Goal: Information Seeking & Learning: Check status

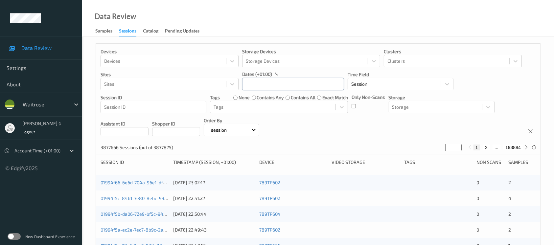
click at [258, 83] on input "text" at bounding box center [293, 84] width 102 height 12
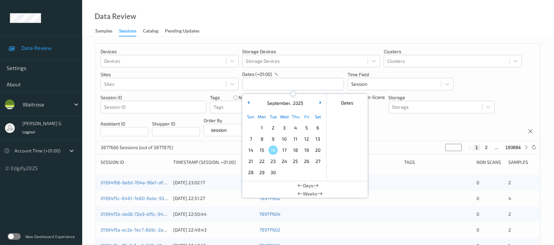
click at [251, 152] on span "14" at bounding box center [250, 150] width 9 height 9
type input "[DATE] 00:00 -> [DATE] 23:59"
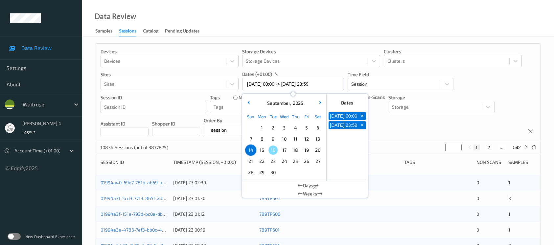
click at [418, 125] on div "Devices Devices Storage Devices Storage Devices Clusters Clusters Sites Sites d…" at bounding box center [318, 93] width 444 height 98
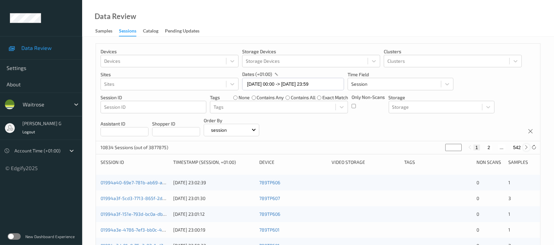
click at [525, 149] on icon at bounding box center [526, 147] width 5 height 5
type input "*"
click at [525, 149] on icon at bounding box center [526, 147] width 5 height 5
type input "*"
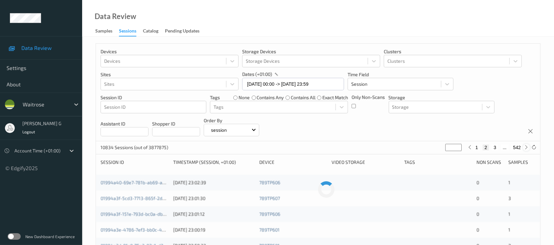
type input "*"
click at [525, 149] on icon at bounding box center [526, 147] width 5 height 5
type input "*"
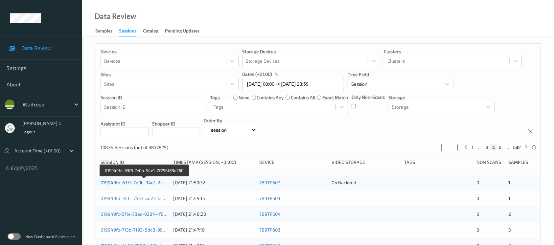
click at [133, 180] on link "019949fe-63f3-7e0b-94e1-2f256189e260" at bounding box center [144, 183] width 87 height 6
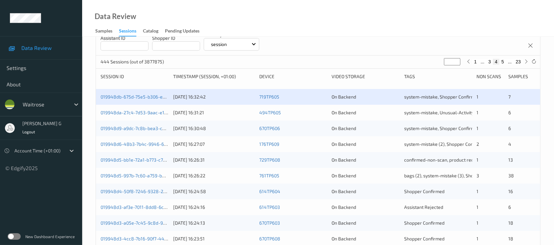
scroll to position [87, 0]
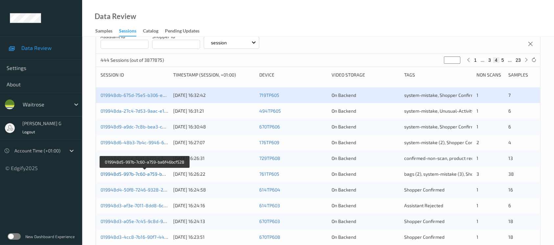
click at [130, 174] on link "019948d5-997b-7c60-a759-ba6f46bcf528" at bounding box center [145, 174] width 89 height 6
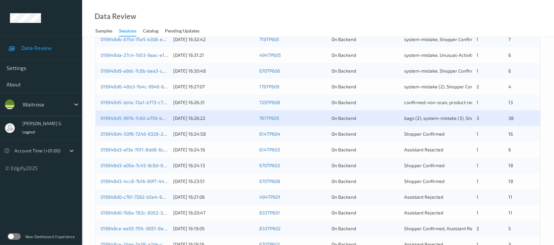
scroll to position [175, 0]
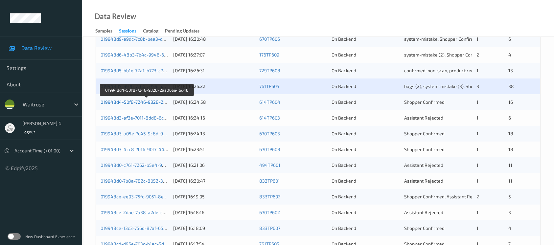
click at [128, 101] on link "019948d4-50f8-7246-9328-2aa06ee46d48" at bounding box center [147, 102] width 93 height 6
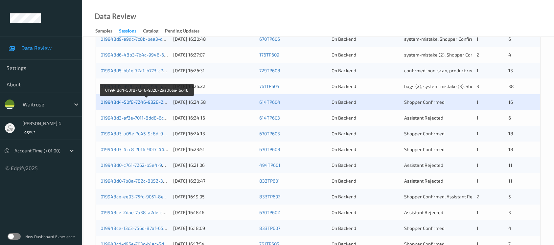
click at [126, 100] on link "019948d4-50f8-7246-9328-2aa06ee46d48" at bounding box center [147, 102] width 93 height 6
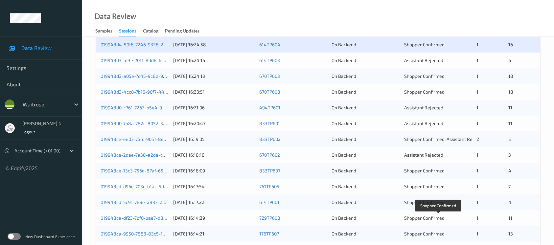
scroll to position [219, 0]
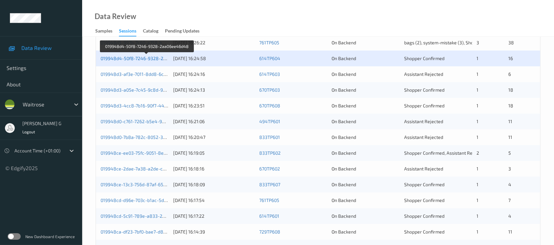
click at [131, 59] on link "019948d4-50f8-7246-9328-2aa06ee46d48" at bounding box center [147, 59] width 93 height 6
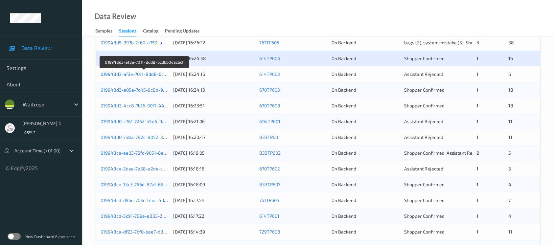
click at [129, 75] on link "019948d3-af3e-7011-8dd8-6cd6b0eacbcf" at bounding box center [145, 74] width 88 height 6
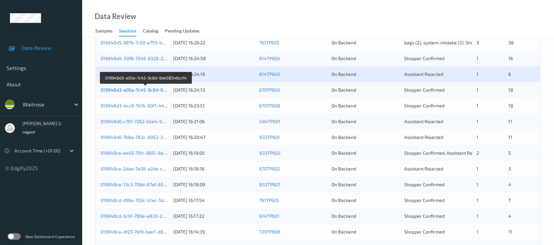
click at [116, 87] on link "019948d3-a05e-7c45-9c8d-9de08546ccf4" at bounding box center [146, 90] width 91 height 6
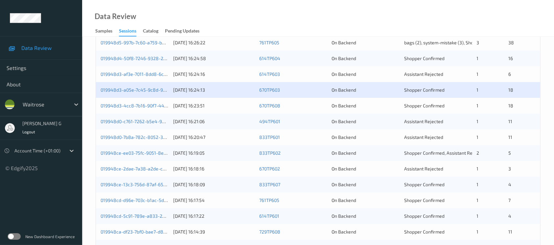
click at [116, 110] on div "019948d3-4cc8-7b16-90f7-449184a75be6 [DATE] 16:23:51 670TP608 On Backend Shoppe…" at bounding box center [318, 106] width 444 height 16
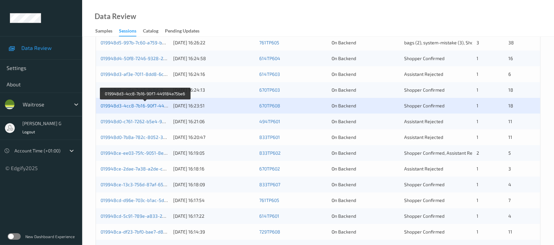
click at [129, 103] on link "019948d3-4cc8-7b16-90f7-449184a75be6" at bounding box center [146, 106] width 90 height 6
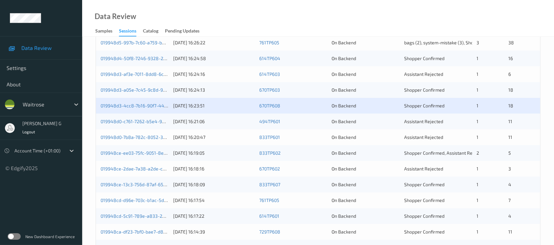
click at [108, 125] on div "019948d0-c761-7262-b5e4-969d3742d67e [DATE] 16:21:06 494TP601 On Backend Assist…" at bounding box center [318, 122] width 444 height 16
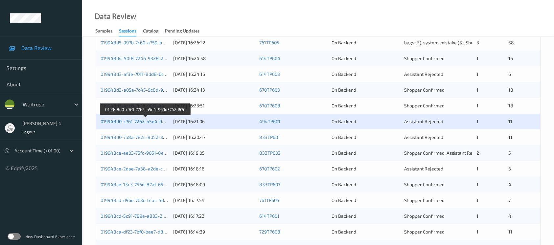
click at [111, 122] on link "019948d0-c761-7262-b5e4-969d3742d67e" at bounding box center [146, 122] width 90 height 6
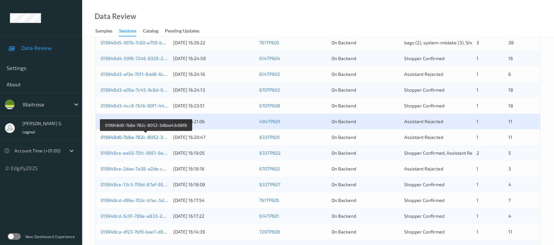
click at [129, 137] on link "019948d0-7b8a-782c-8052-3d8aa43c66f8" at bounding box center [146, 137] width 91 height 6
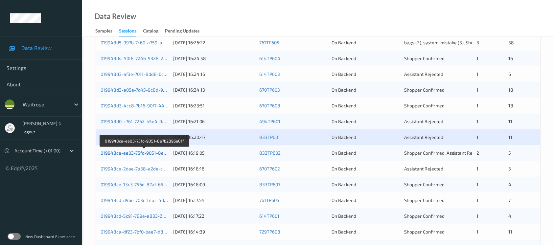
click at [147, 154] on link "019948ce-ee03-75fc-9051-8e7b2896e01f" at bounding box center [145, 153] width 88 height 6
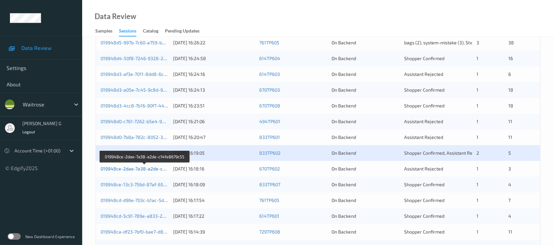
click at [150, 167] on link "019948ce-2dae-7a38-a2de-c14fe8679c55" at bounding box center [145, 169] width 89 height 6
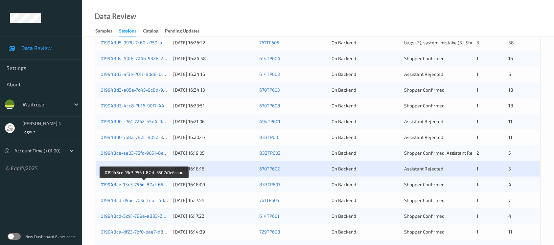
click at [138, 183] on link "019948ce-13c3-756d-87af-6502d1e6caad" at bounding box center [145, 185] width 88 height 6
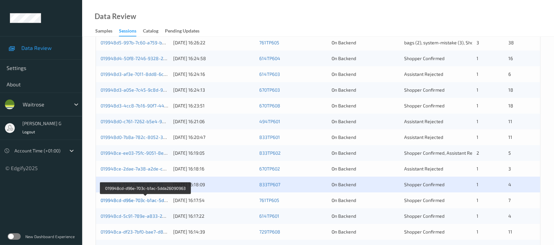
click at [130, 201] on link "019948cd-d96e-703c-b1ac-5dda26090963" at bounding box center [146, 201] width 90 height 6
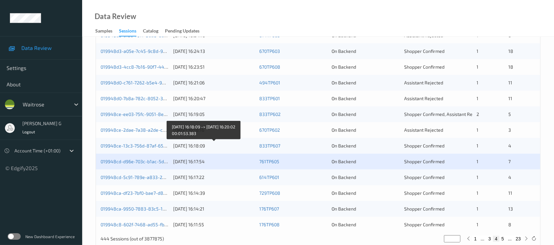
scroll to position [272, 0]
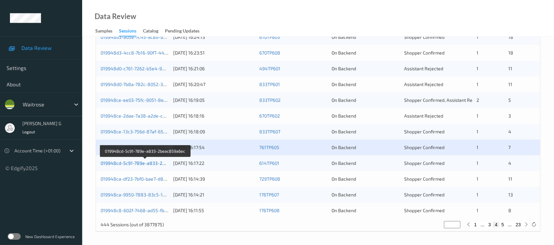
click at [125, 162] on link "019948cd-5c91-789e-a833-2beac859a6ec" at bounding box center [146, 163] width 90 height 6
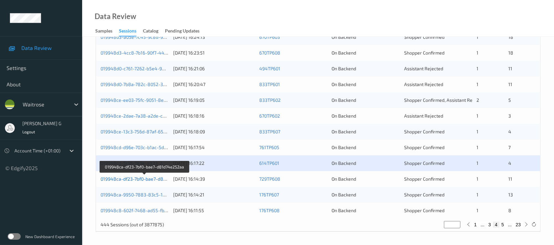
click at [126, 178] on link "019948ca-df23-7bf0-bae7-d81d74e252aa" at bounding box center [145, 179] width 88 height 6
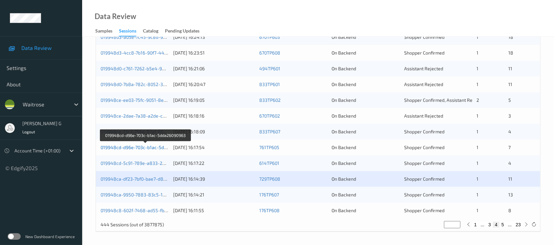
click at [143, 146] on link "019948cd-d96e-703c-b1ac-5dda26090963" at bounding box center [146, 148] width 90 height 6
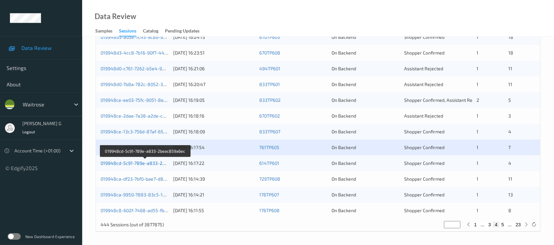
click at [125, 161] on link "019948cd-5c91-789e-a833-2beac859a6ec" at bounding box center [146, 163] width 90 height 6
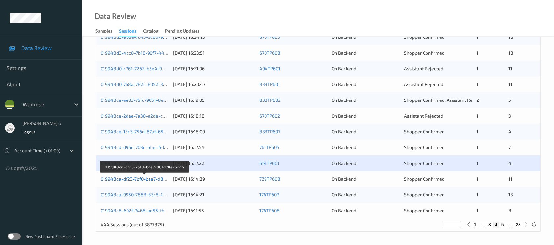
click at [129, 179] on link "019948ca-df23-7bf0-bae7-d81d74e252aa" at bounding box center [145, 179] width 88 height 6
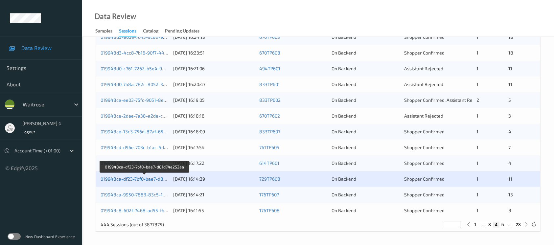
click at [131, 179] on link "019948ca-df23-7bf0-bae7-d81d74e252aa" at bounding box center [145, 179] width 88 height 6
click at [136, 178] on link "019948ca-df23-7bf0-bae7-d81d74e252aa" at bounding box center [145, 179] width 88 height 6
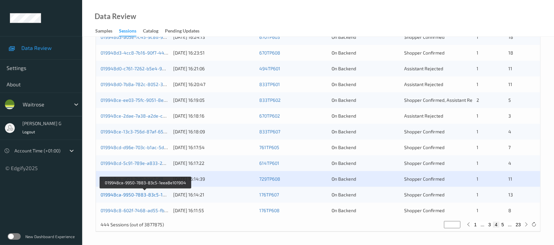
click at [133, 195] on link "019948ca-9950-7883-83c5-1eea8e101904" at bounding box center [146, 195] width 90 height 6
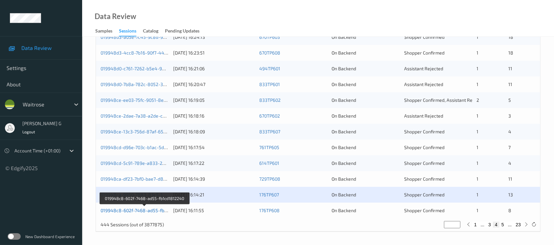
click at [136, 211] on link "019948c8-602f-7468-ad55-fb1cd1812240" at bounding box center [145, 211] width 88 height 6
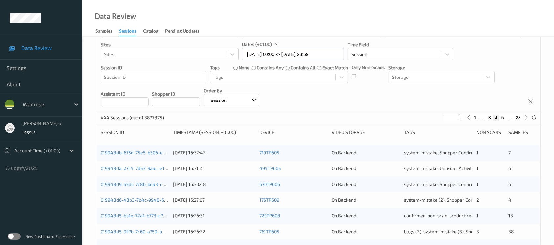
scroll to position [0, 0]
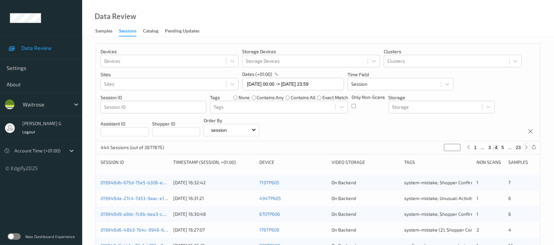
click at [525, 149] on icon at bounding box center [526, 147] width 5 height 5
type input "*"
click at [525, 149] on icon at bounding box center [526, 147] width 5 height 5
type input "*"
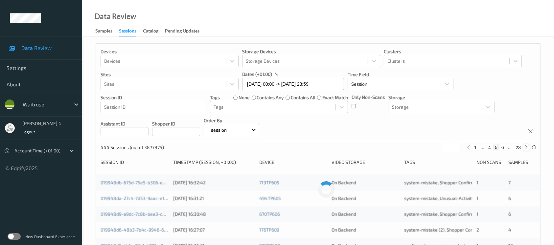
type input "*"
click at [525, 149] on icon at bounding box center [526, 147] width 5 height 5
type input "*"
click at [525, 149] on icon at bounding box center [526, 147] width 5 height 5
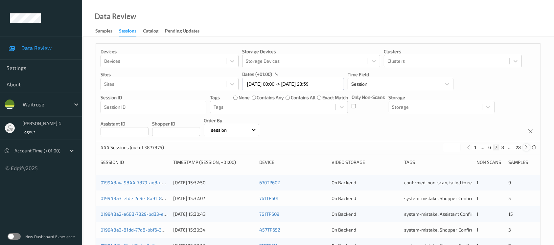
type input "*"
click at [525, 149] on icon at bounding box center [526, 147] width 5 height 5
type input "*"
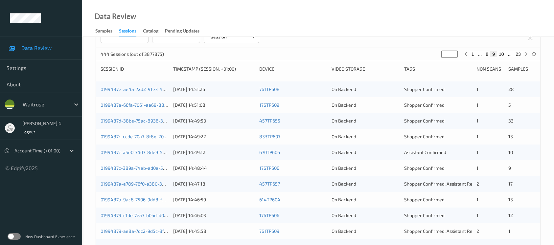
scroll to position [44, 0]
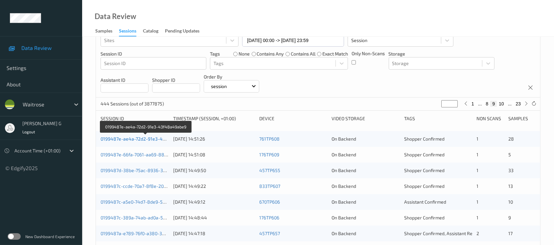
click at [123, 138] on link "0199487e-ae4a-72d2-91e3-43f48a49abe9" at bounding box center [146, 139] width 91 height 6
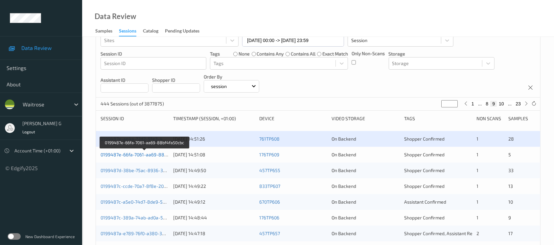
click at [121, 155] on link "0199487e-66fa-7061-aa69-88bf4fa50cbc" at bounding box center [145, 155] width 88 height 6
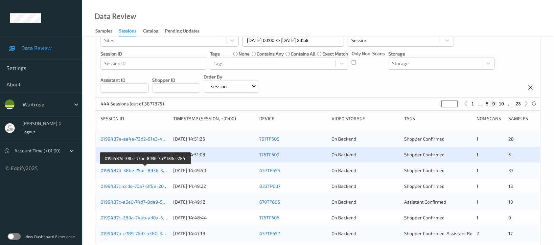
click at [120, 169] on link "0199487d-38be-75ac-8936-3a71f83ee284" at bounding box center [146, 171] width 90 height 6
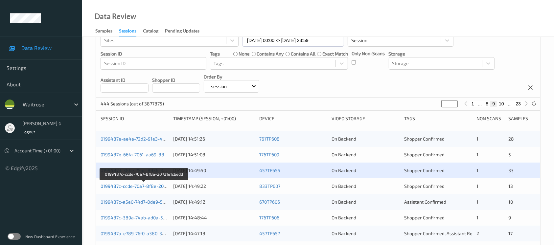
click at [129, 185] on link "0199487c-ccde-70a7-8f8e-20731e1cbedd" at bounding box center [144, 186] width 87 height 6
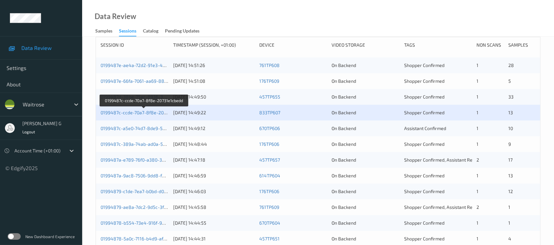
scroll to position [131, 0]
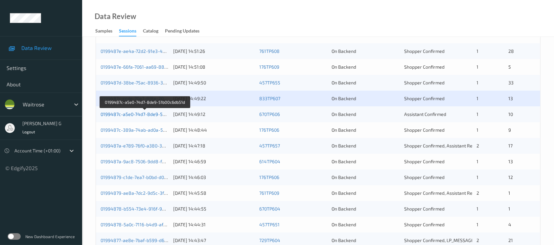
click at [129, 112] on link "0199487c-a5e0-74d7-8de9-51b00c6db51d" at bounding box center [145, 114] width 89 height 6
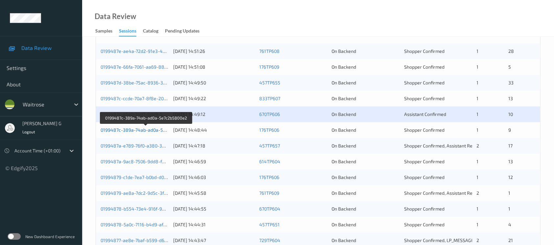
click at [124, 129] on link "0199487c-389a-74ab-ad0a-5e7c2b5800e2" at bounding box center [146, 130] width 91 height 6
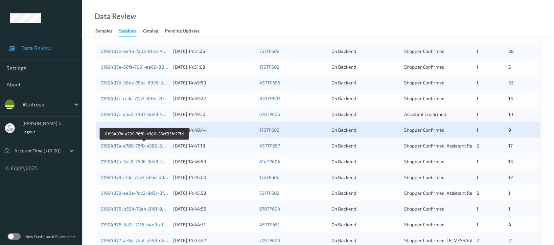
click at [132, 146] on link "0199487a-e789-76f0-a380-35cf83fd27fd" at bounding box center [144, 146] width 87 height 6
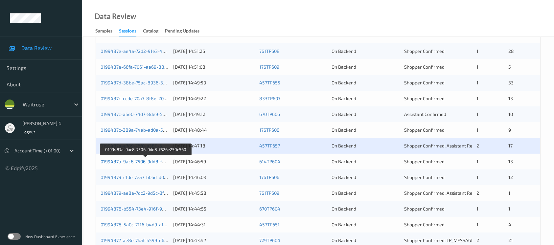
click at [126, 163] on link "0199487a-9ac8-7506-9dd8-f526e250c560" at bounding box center [146, 162] width 90 height 6
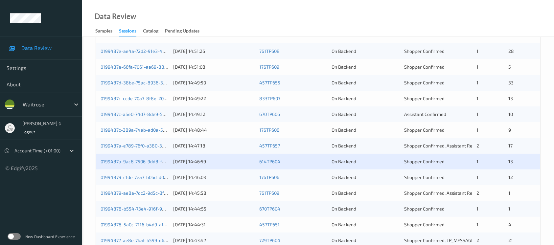
click at [132, 172] on div "01994879-c1de-7ea7-b0bd-d01c7bdd691c [DATE] 14:46:03 176TP606 On Backend Shoppe…" at bounding box center [318, 178] width 444 height 16
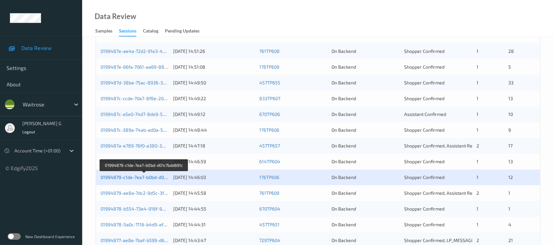
click at [129, 178] on link "01994879-c1de-7ea7-b0bd-d01c7bdd691c" at bounding box center [144, 178] width 87 height 6
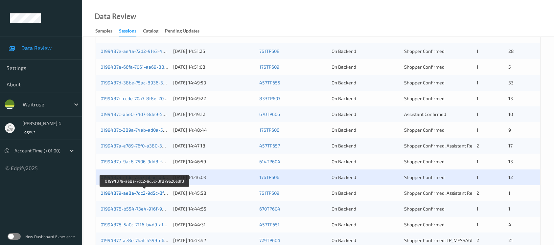
click at [132, 194] on link "01994879-ae8a-7dc2-9d5c-3f879e26edf3" at bounding box center [145, 193] width 89 height 6
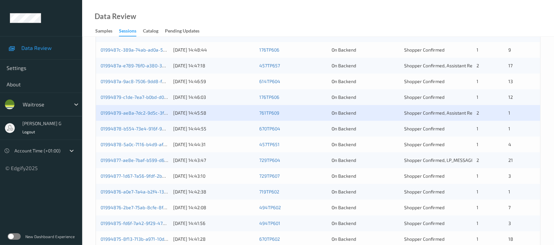
scroll to position [263, 0]
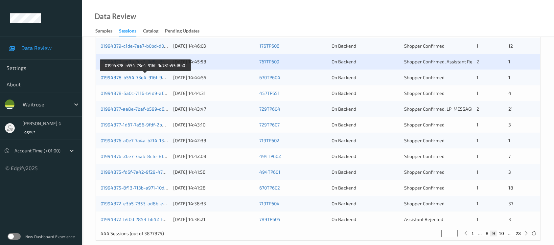
click at [133, 75] on link "01994878-b554-73e4-916f-9d781b53d8b0" at bounding box center [146, 78] width 90 height 6
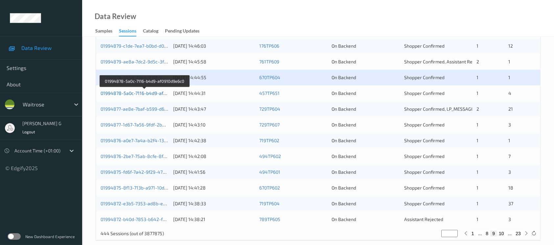
click at [140, 90] on link "01994878-5a0c-7116-b4d9-af0910d9e6c0" at bounding box center [145, 93] width 88 height 6
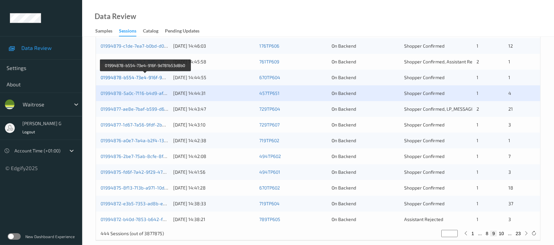
click at [128, 75] on link "01994878-b554-73e4-916f-9d781b53d8b0" at bounding box center [146, 78] width 90 height 6
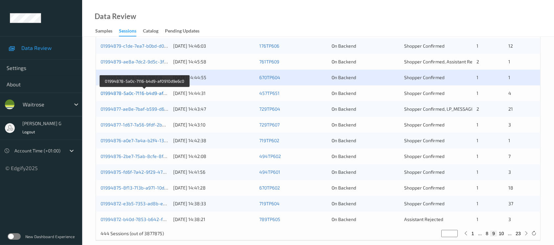
click at [127, 92] on link "01994878-5a0c-7116-b4d9-af0910d9e6c0" at bounding box center [145, 93] width 88 height 6
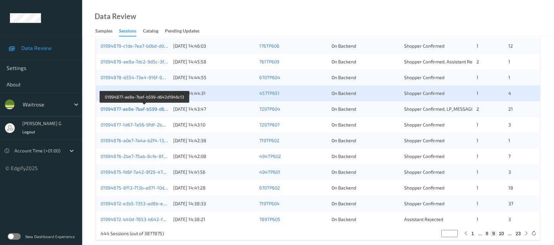
click at [139, 108] on link "01994877-ae8e-7baf-b599-d642d1946c13" at bounding box center [145, 109] width 89 height 6
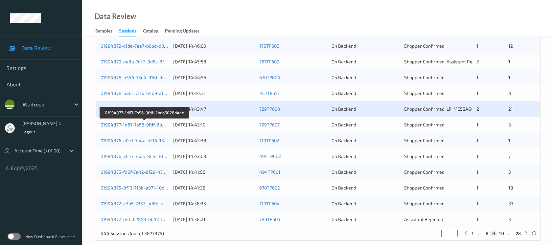
click at [143, 125] on link "01994877-1d67-7a56-9fdf-2bdb6028d4ae" at bounding box center [145, 125] width 88 height 6
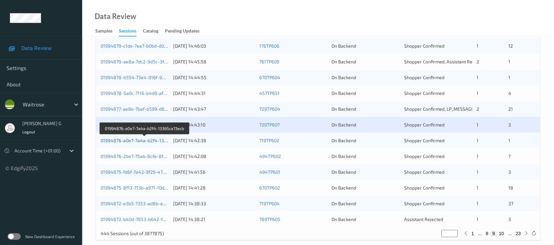
click at [118, 139] on link "01994876-a0e7-7a4a-b2f4-13365ca73ecb" at bounding box center [145, 141] width 89 height 6
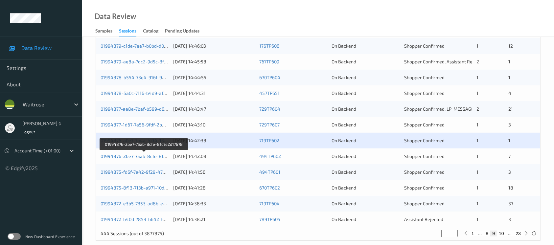
click at [136, 155] on link "01994876-2be7-75ab-8cfe-8fc7e2d17678" at bounding box center [144, 157] width 87 height 6
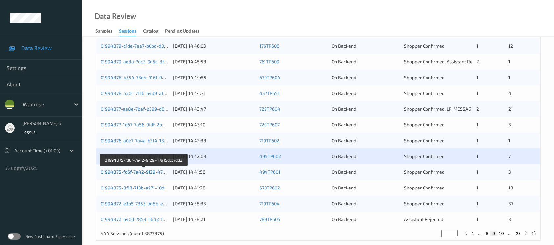
click at [138, 172] on link "01994875-fd6f-7a42-9f29-47a15dcc7dd2" at bounding box center [144, 172] width 87 height 6
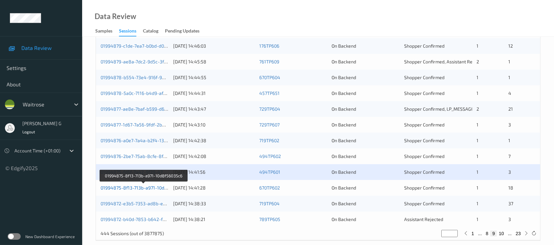
click at [116, 188] on link "01994875-8f13-713b-a971-10d8f56035c6" at bounding box center [144, 188] width 86 height 6
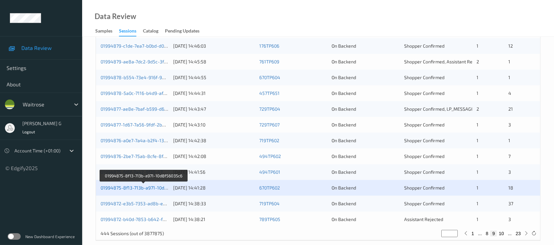
click at [116, 188] on link "01994875-8f13-713b-a971-10d8f56035c6" at bounding box center [144, 188] width 86 height 6
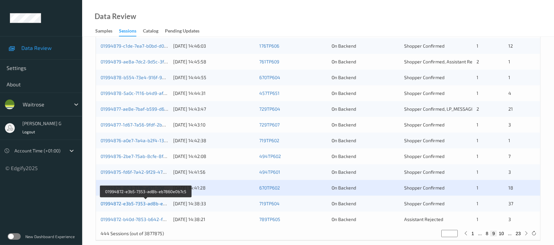
click at [134, 203] on link "01994872-e3b5-7353-ad8b-eb7860e0b7c5" at bounding box center [146, 204] width 91 height 6
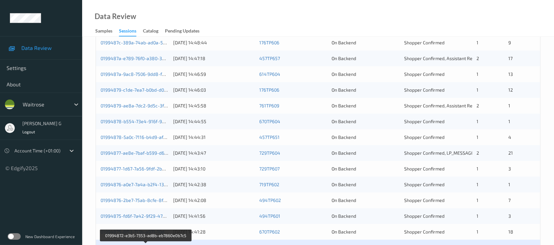
scroll to position [272, 0]
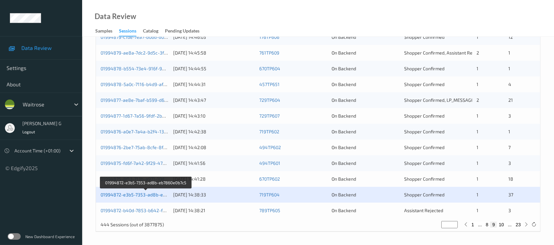
click at [126, 193] on link "01994872-e3b5-7353-ad8b-eb7860e0b7c5" at bounding box center [146, 195] width 91 height 6
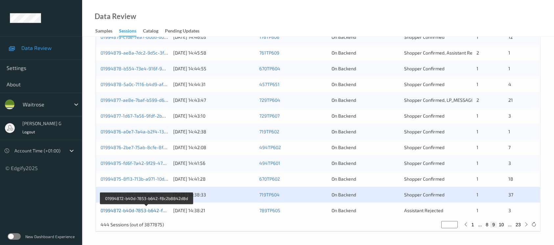
click at [119, 211] on link "01994872-b40d-7853-b642-f8c2b8842d8d" at bounding box center [147, 211] width 92 height 6
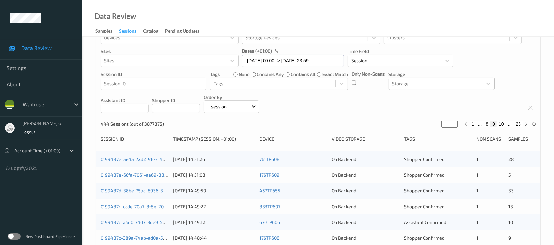
scroll to position [0, 0]
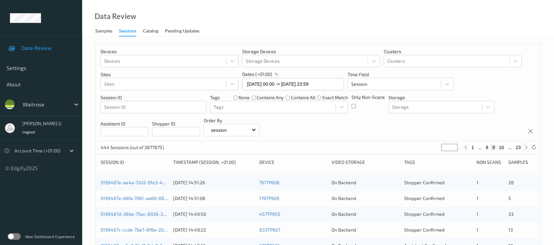
click at [526, 147] on icon at bounding box center [526, 147] width 5 height 5
type input "**"
click at [526, 147] on icon at bounding box center [526, 147] width 5 height 5
type input "**"
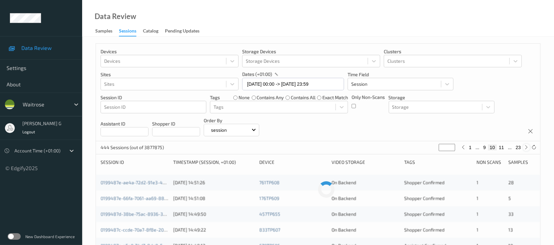
type input "**"
click at [526, 147] on icon at bounding box center [526, 147] width 5 height 5
type input "**"
click at [526, 147] on icon at bounding box center [526, 147] width 5 height 5
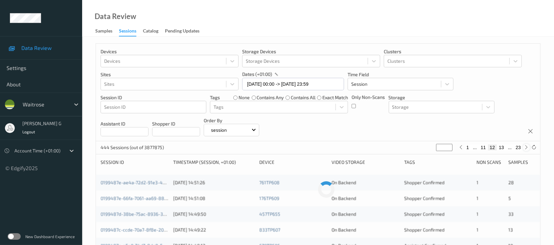
type input "**"
click at [526, 147] on icon at bounding box center [526, 147] width 5 height 5
type input "**"
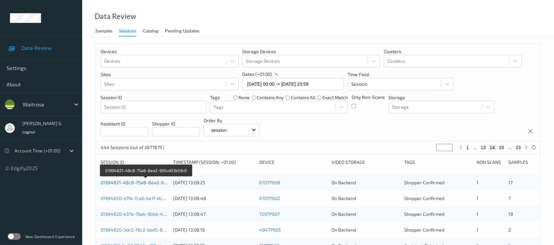
click at [128, 180] on link "01994821-48c8-75a8-8ea2-995cd03b59c0" at bounding box center [146, 183] width 91 height 6
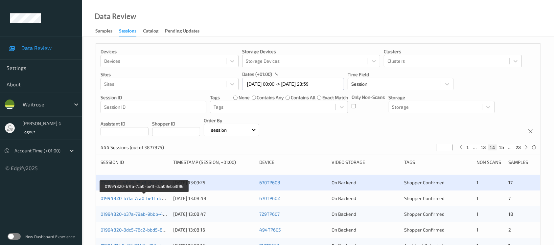
click at [128, 196] on link "01994820-b7fa-7ca0-be1f-dca09ebb3f96" at bounding box center [144, 199] width 87 height 6
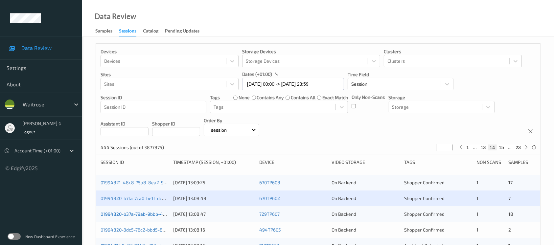
click at [131, 216] on link "01994820-b37a-79ab-9bbb-469ed121bb82" at bounding box center [146, 214] width 90 height 6
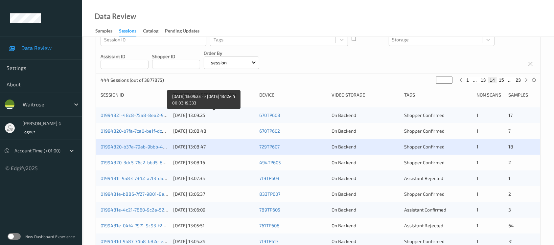
scroll to position [87, 0]
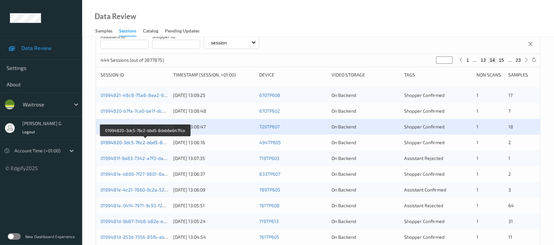
click at [138, 141] on link "01994820-3dc5-76c2-bbd5-8dab6e647fca" at bounding box center [146, 143] width 90 height 6
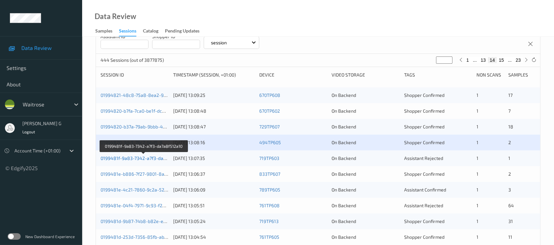
click at [134, 155] on link "0199481f-9a83-7342-a7f3-da7a8f512a10" at bounding box center [144, 158] width 87 height 6
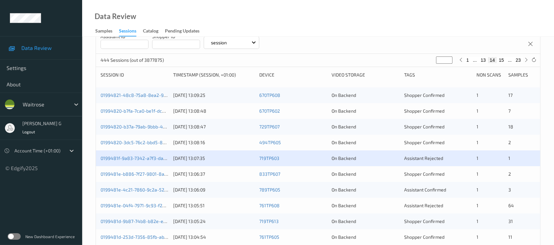
click at [147, 171] on div "0199481e-b886-7f27-9801-8a77460dee56" at bounding box center [135, 174] width 68 height 7
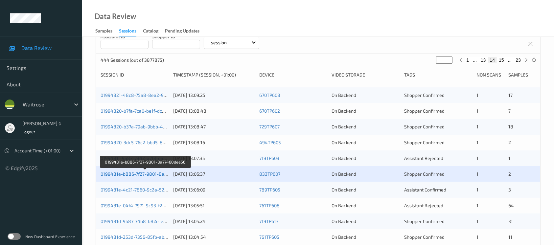
click at [136, 174] on link "0199481e-b886-7f27-9801-8a77460dee56" at bounding box center [146, 174] width 90 height 6
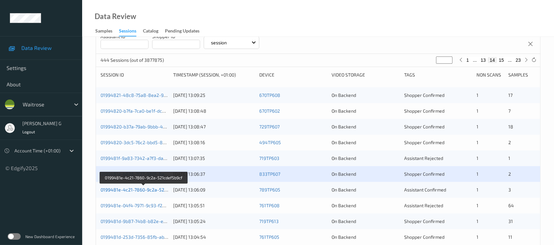
click at [134, 188] on link "0199481e-4c21-7860-9c2a-521cdef5b9cf" at bounding box center [144, 190] width 87 height 6
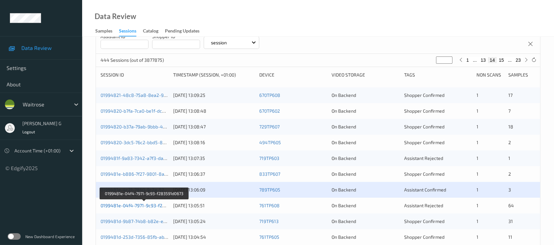
click at [134, 204] on link "0199481e-04f4-7971-9c93-f283591d0673" at bounding box center [144, 206] width 87 height 6
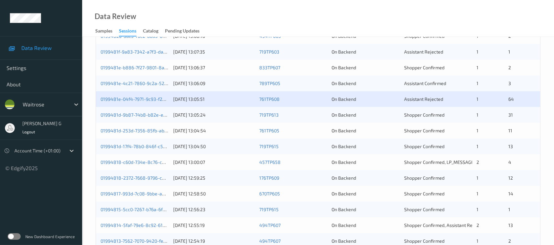
scroll to position [219, 0]
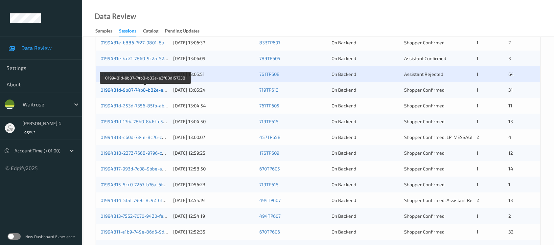
click at [138, 88] on link "0199481d-9b87-74b8-b82e-e3f03d157238" at bounding box center [146, 90] width 90 height 6
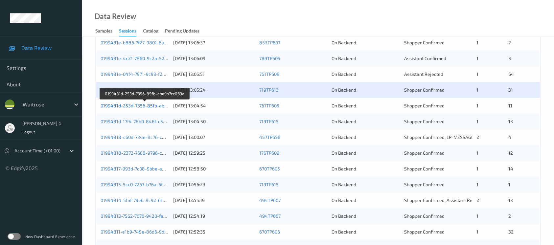
click at [117, 105] on link "0199481d-253d-7356-85fb-abe9b7cc069a" at bounding box center [145, 106] width 89 height 6
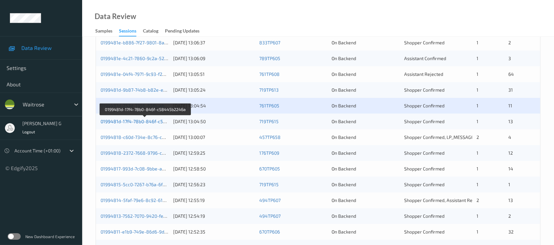
click at [129, 122] on link "0199481d-17f4-78b0-846f-c58445b2246a" at bounding box center [146, 122] width 90 height 6
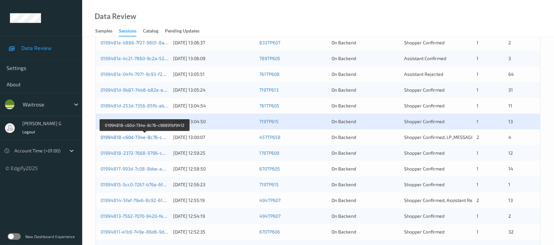
click at [129, 138] on link "01994818-c60d-734e-8c76-c98891bf9412" at bounding box center [145, 137] width 89 height 6
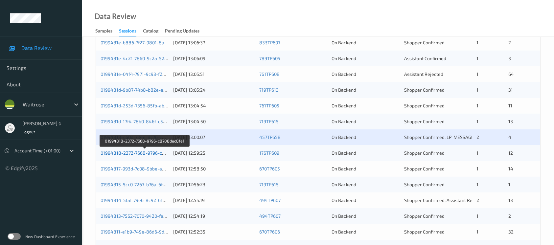
click at [127, 151] on link "01994818-2372-7668-9796-c8708dec8fe1" at bounding box center [145, 153] width 89 height 6
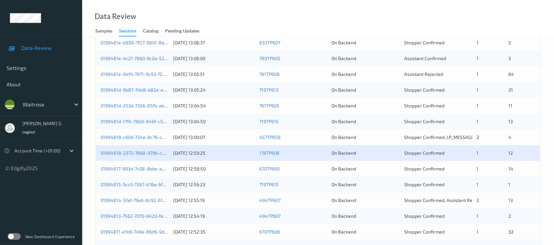
click at [118, 171] on div "01994817-993d-7c08-9bbe-a34a2c65f85e" at bounding box center [135, 169] width 68 height 7
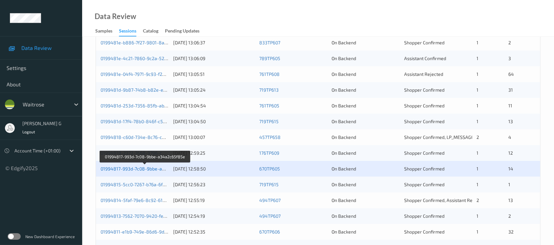
click at [140, 171] on link "01994817-993d-7c08-9bbe-a34a2c65f85e" at bounding box center [146, 169] width 90 height 6
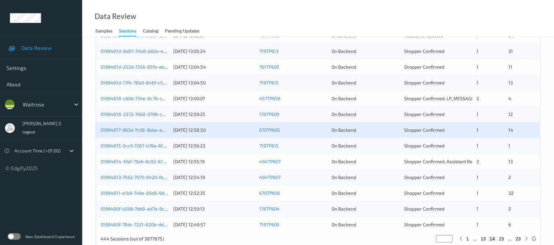
scroll to position [272, 0]
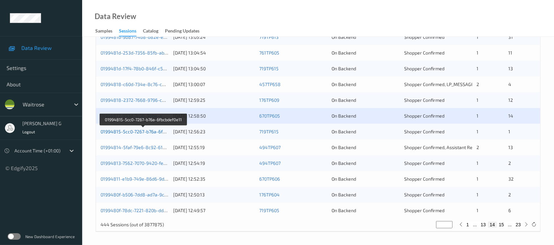
click at [137, 132] on link "01994815-5cc0-7267-b76a-6fbcbdef0e11" at bounding box center [144, 132] width 86 height 6
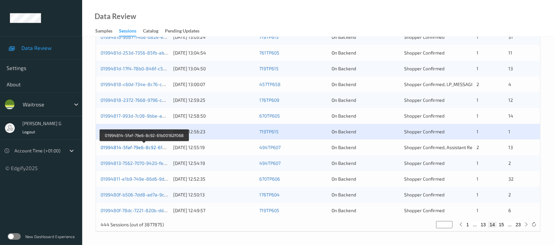
click at [130, 148] on link "01994814-5faf-79e6-8c92-61b00162f068" at bounding box center [144, 148] width 87 height 6
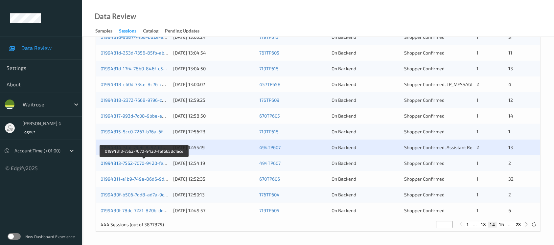
click at [141, 160] on link "01994813-7562-7070-9420-fef6658c1ace" at bounding box center [144, 163] width 87 height 6
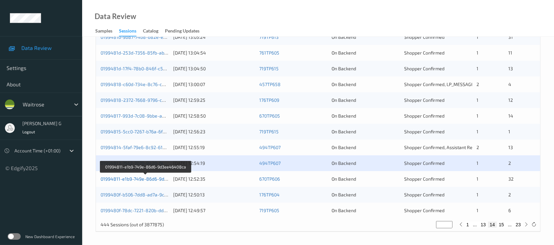
click at [129, 176] on link "01994811-e1b9-749e-86d6-9d3ee46408ca" at bounding box center [146, 179] width 91 height 6
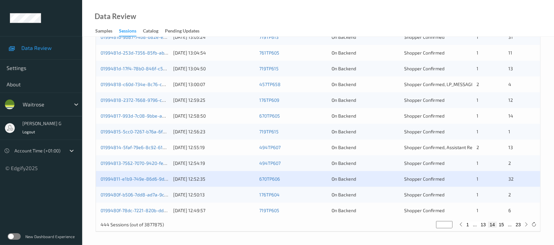
drag, startPoint x: 124, startPoint y: 191, endPoint x: 127, endPoint y: 188, distance: 4.2
click at [124, 192] on link "0199480f-b506-7dd8-ad7a-9cbd962813ba" at bounding box center [146, 195] width 90 height 6
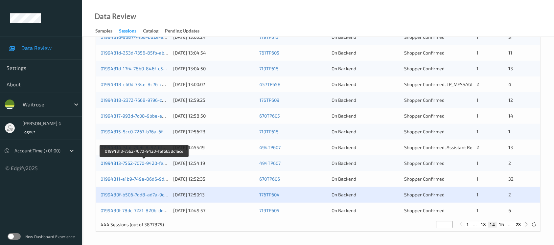
click at [138, 162] on link "01994813-7562-7070-9420-fef6658c1ace" at bounding box center [144, 163] width 87 height 6
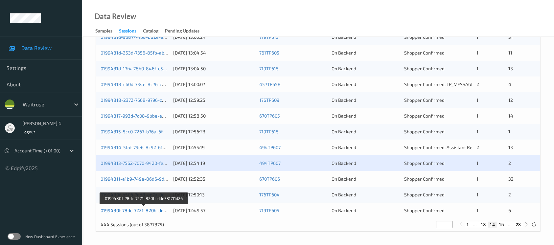
click at [138, 210] on link "0199480f-78dc-7221-820b-dde531711d26" at bounding box center [144, 211] width 87 height 6
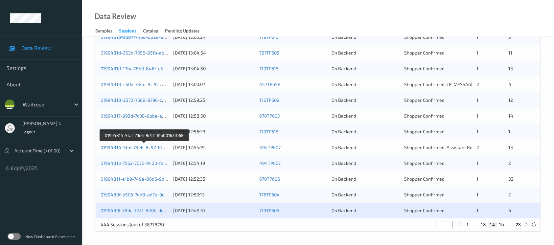
click at [138, 147] on link "01994814-5faf-79e6-8c92-61b00162f068" at bounding box center [144, 148] width 87 height 6
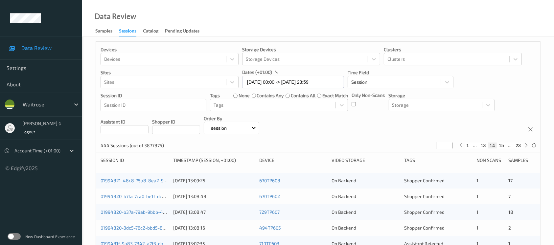
scroll to position [0, 0]
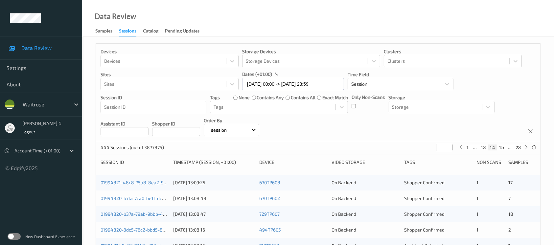
click at [523, 151] on div "1 ... 13 14 15 ... 23" at bounding box center [493, 147] width 73 height 7
click at [526, 146] on icon at bounding box center [526, 147] width 5 height 5
type input "**"
click at [526, 146] on icon at bounding box center [526, 147] width 5 height 5
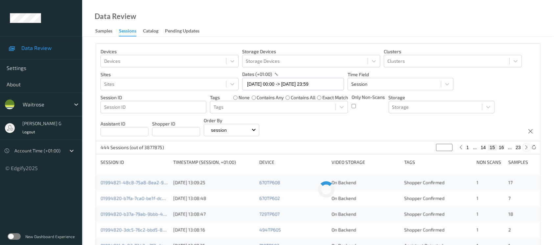
type input "**"
click at [526, 146] on icon at bounding box center [526, 147] width 5 height 5
type input "**"
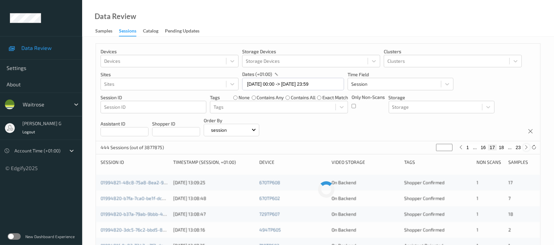
click at [526, 146] on icon at bounding box center [526, 147] width 5 height 5
type input "**"
click at [526, 146] on icon at bounding box center [526, 147] width 5 height 5
type input "**"
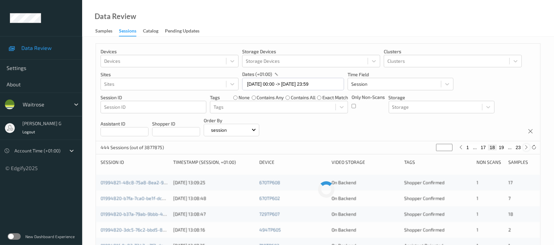
type input "**"
click at [526, 146] on icon at bounding box center [526, 147] width 5 height 5
type input "**"
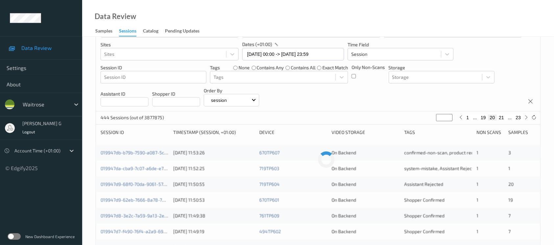
scroll to position [44, 0]
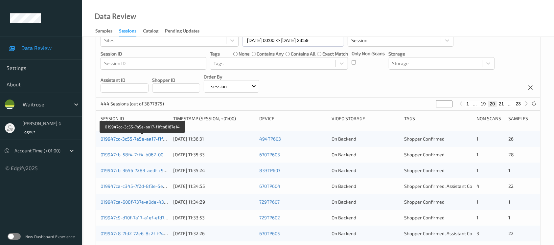
click at [134, 138] on link "019947cc-3c55-7a5e-aa17-f1fca6167e14" at bounding box center [143, 139] width 84 height 6
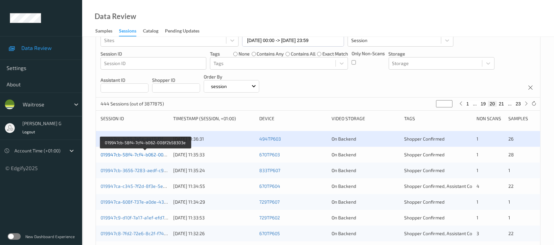
click at [120, 154] on link "019947cb-58f4-7cf4-b062-008f2b58303e" at bounding box center [145, 155] width 89 height 6
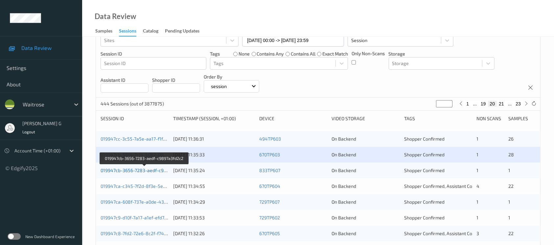
click at [143, 170] on link "019947cb-3656-7283-aedf-c9897a3fd2c2" at bounding box center [145, 171] width 88 height 6
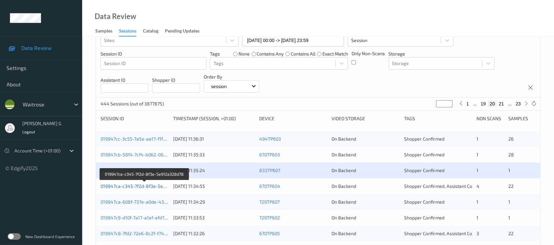
click at [141, 185] on link "019947ca-c345-7f2d-8f3e-5e912a328d78" at bounding box center [145, 186] width 88 height 6
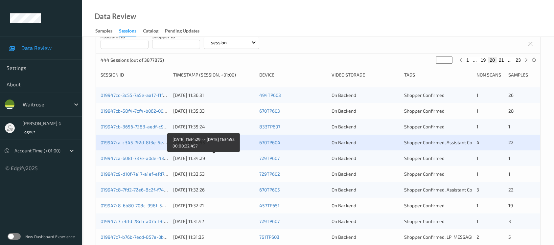
scroll to position [131, 0]
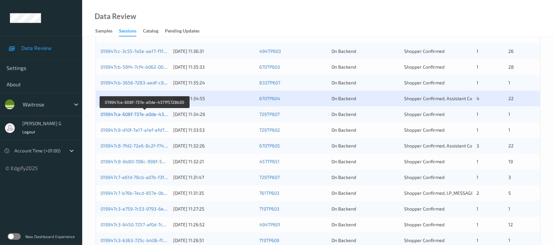
click at [123, 112] on link "019947ca-608f-737e-a0de-4377f5728b30" at bounding box center [145, 114] width 88 height 6
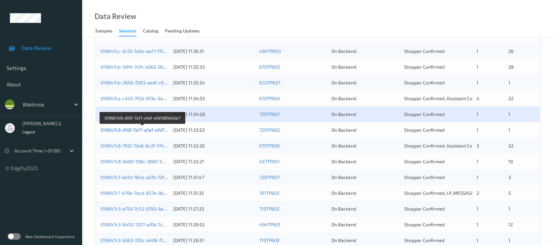
click at [129, 127] on link "019947c9-d10f-7a17-a1ef-efd7d61b45e7" at bounding box center [143, 130] width 84 height 6
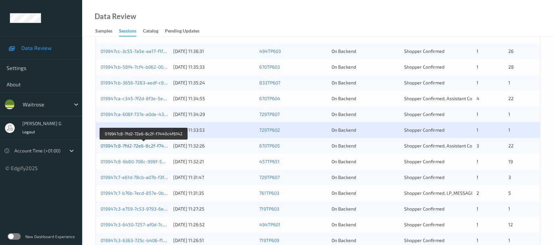
click at [121, 146] on link "019947c8-7fd2-72e6-8c2f-f7440c4f6142" at bounding box center [144, 146] width 86 height 6
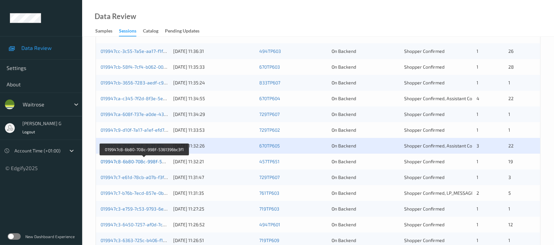
click at [126, 160] on link "019947c8-6b80-708c-998f-5361396bc3f1" at bounding box center [145, 162] width 88 height 6
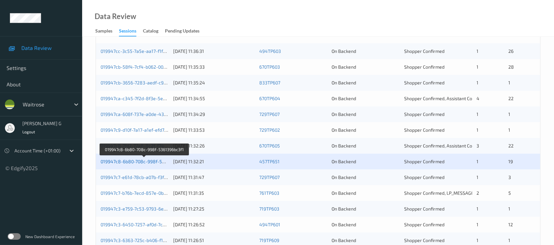
click at [125, 162] on link "019947c8-6b80-708c-998f-5361396bc3f1" at bounding box center [145, 162] width 88 height 6
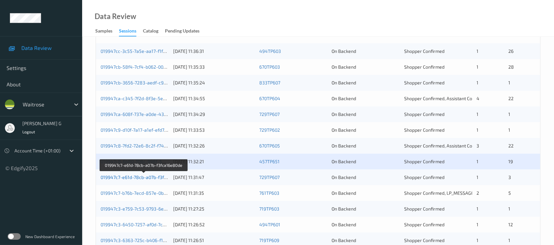
click at [124, 178] on link "019947c7-e61d-78cb-a07b-f3fca16e80de" at bounding box center [144, 178] width 86 height 6
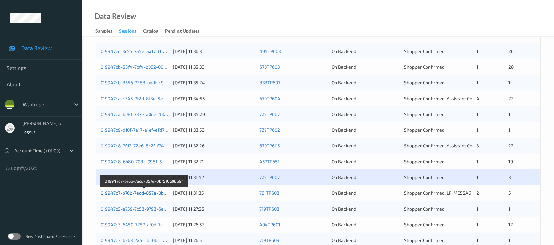
click at [148, 191] on link "019947c7-b76b-7ecd-857e-0bf510698b9f" at bounding box center [144, 193] width 87 height 6
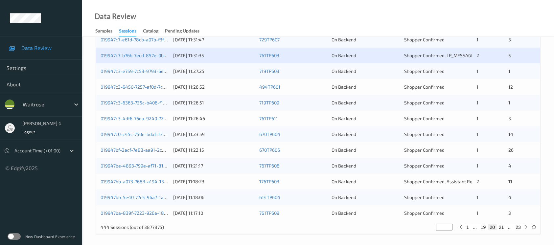
scroll to position [272, 0]
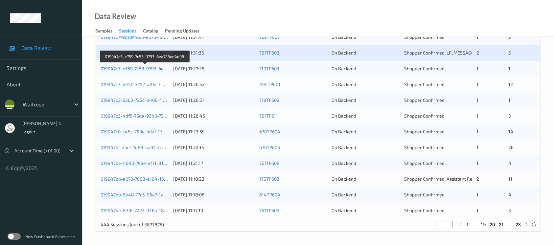
click at [141, 69] on link "019947c3-e759-7c53-9793-6ea723ed4d96" at bounding box center [145, 69] width 89 height 6
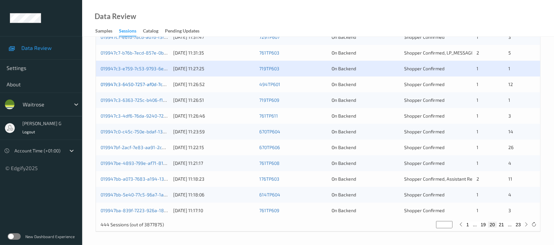
click at [140, 83] on link "019947c3-6450-7257-af0d-7ca13842feb0" at bounding box center [144, 85] width 87 height 6
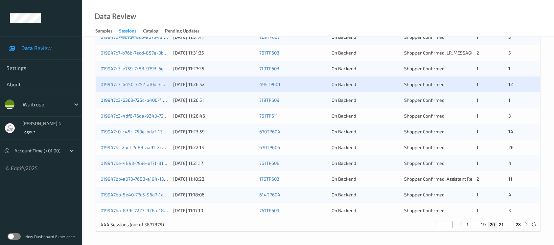
click at [130, 101] on link "019947c3-6363-725c-b406-f1a105eaa45a" at bounding box center [145, 100] width 88 height 6
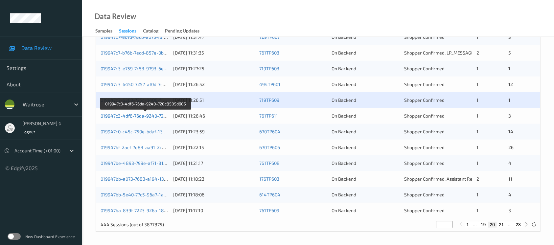
click at [136, 114] on link "019947c3-4df6-76da-9240-720c8505d605" at bounding box center [145, 116] width 89 height 6
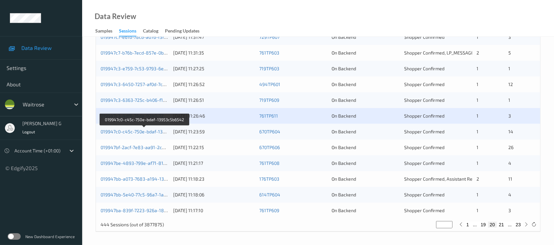
click at [128, 127] on div "019947c0-c45c-750e-bdaf-13953c5b6542 [DATE] 11:23:59 670TP604 On Backend Shoppe…" at bounding box center [318, 132] width 444 height 16
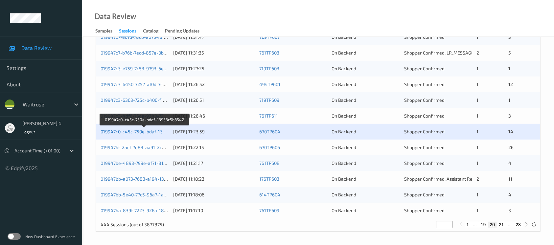
click at [124, 131] on link "019947c0-c45c-750e-bdaf-13953c5b6542" at bounding box center [145, 132] width 88 height 6
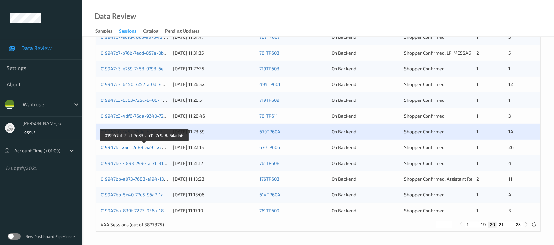
click at [121, 149] on link "019947bf-2acf-7e83-aa91-2c9a8a5dadb6" at bounding box center [145, 148] width 88 height 6
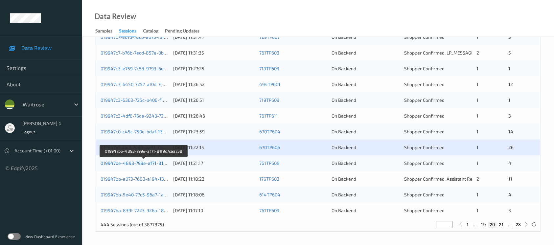
click at [123, 162] on link "019947be-4893-799e-af71-81f9c7caa758" at bounding box center [144, 163] width 87 height 6
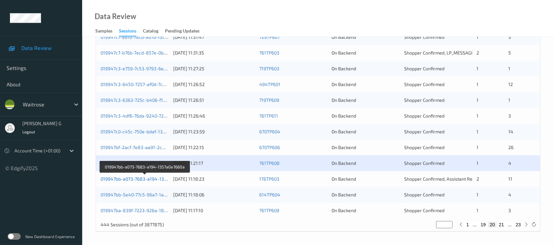
click at [127, 177] on link "019947bb-a073-7683-a194-1357a0e7660a" at bounding box center [145, 179] width 89 height 6
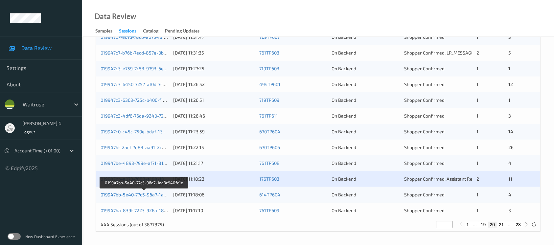
click at [127, 196] on link "019947bb-5e40-77c5-96a7-1aa3c940fc1e" at bounding box center [144, 195] width 87 height 6
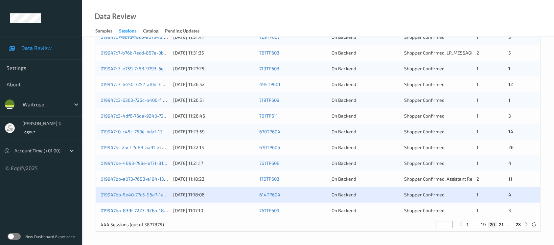
click at [131, 211] on link "019947ba-839f-7223-926a-180d171e787f" at bounding box center [144, 211] width 87 height 6
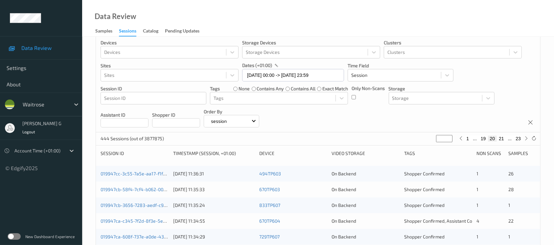
scroll to position [0, 0]
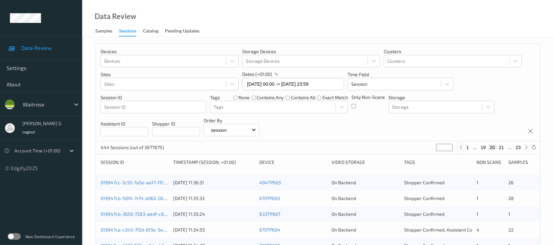
click at [463, 147] on icon at bounding box center [461, 147] width 5 height 5
type input "**"
click at [468, 147] on button "1" at bounding box center [468, 148] width 7 height 6
type input "*"
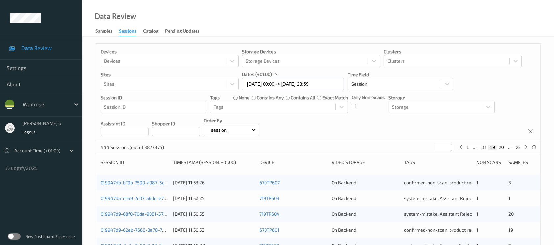
type input "*"
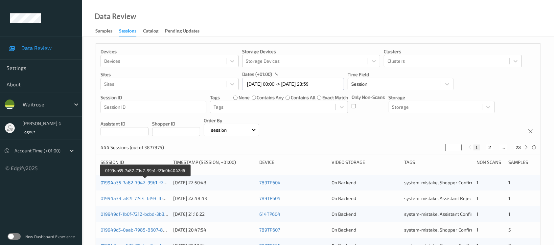
click at [140, 182] on link "01994a35-7a82-7942-99b1-f21e0b4042d6" at bounding box center [145, 183] width 89 height 6
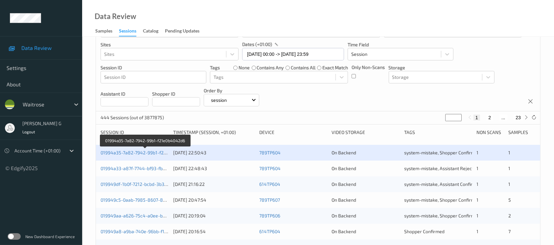
scroll to position [44, 0]
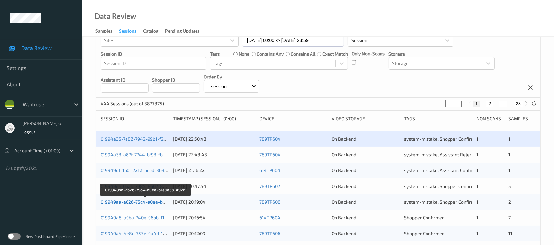
click at [141, 200] on link "019949aa-a626-75c4-a0ee-b1e6e581492d" at bounding box center [146, 202] width 90 height 6
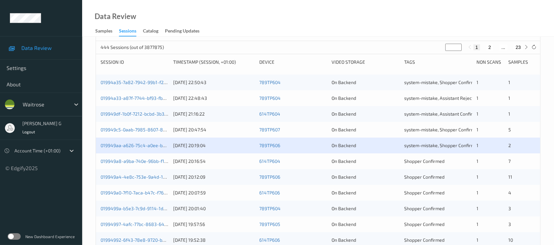
scroll to position [131, 0]
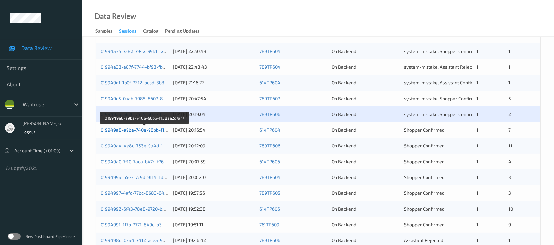
click at [119, 129] on link "019949a8-a9ba-740e-96bb-f138aa2c7af7" at bounding box center [145, 130] width 88 height 6
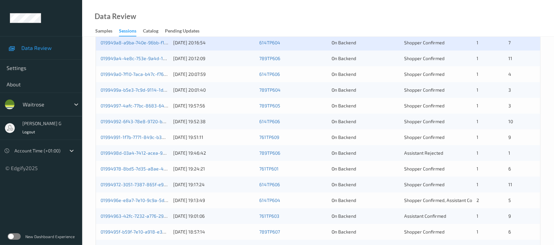
scroll to position [175, 0]
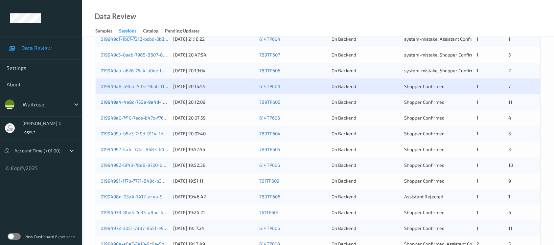
click at [129, 104] on link "019949a4-4e8c-753e-9a4d-1bcd43dd4d7e" at bounding box center [146, 102] width 91 height 6
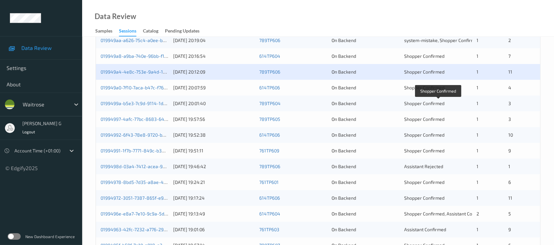
scroll to position [219, 0]
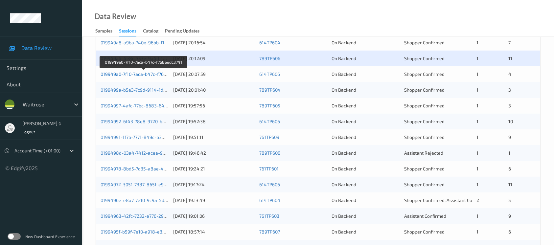
click at [136, 73] on link "019949a0-7f10-7aca-b47c-f768eedc3741" at bounding box center [144, 74] width 86 height 6
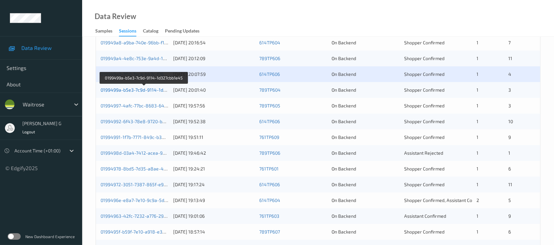
click at [139, 87] on link "0199499a-b5e3-7c9d-9114-1d327cbb1e45" at bounding box center [145, 90] width 88 height 6
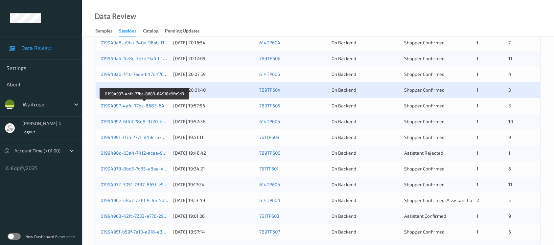
click at [126, 104] on link "01994997-4afc-77bc-8683-64918e9fa9d3" at bounding box center [145, 106] width 89 height 6
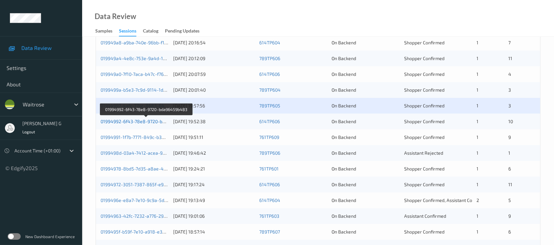
click at [132, 120] on link "01994992-6f43-78e8-9720-bda96459b483" at bounding box center [147, 122] width 92 height 6
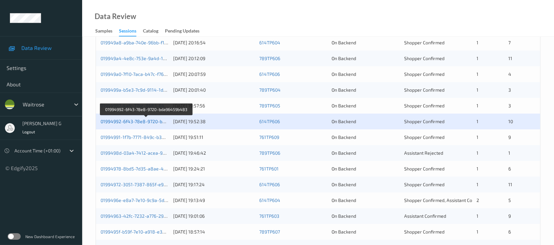
click at [126, 119] on link "01994992-6f43-78e8-9720-bda96459b483" at bounding box center [147, 122] width 92 height 6
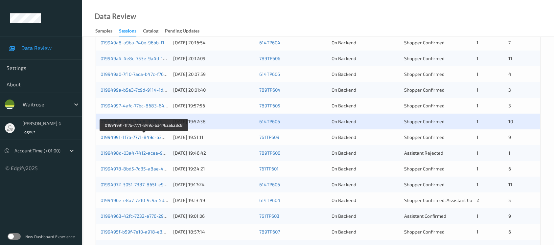
click at [127, 135] on link "01994991-1f7b-7771-849c-b34762a628c8" at bounding box center [145, 137] width 88 height 6
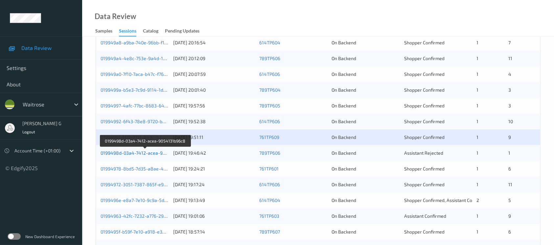
click at [121, 151] on link "0199498d-03a4-7412-acea-9054131b96c8" at bounding box center [146, 153] width 90 height 6
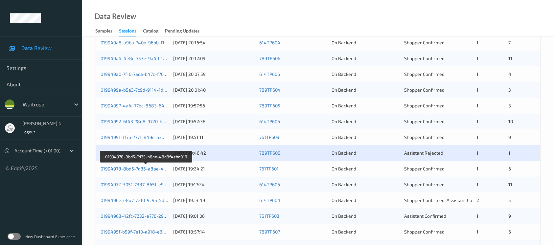
click at [117, 168] on link "01994978-8bd5-7d35-a8ae-48d8f4eba016" at bounding box center [146, 169] width 91 height 6
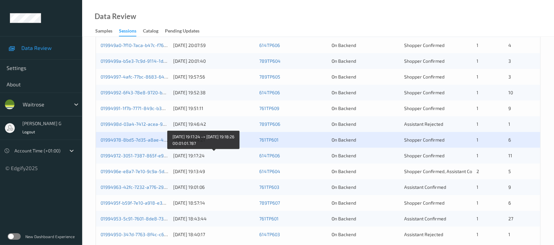
scroll to position [272, 0]
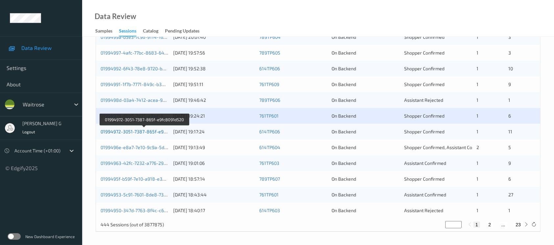
click at [140, 131] on link "01994972-3051-7387-865f-e9fc8091d520" at bounding box center [145, 132] width 88 height 6
